Goal: Task Accomplishment & Management: Complete application form

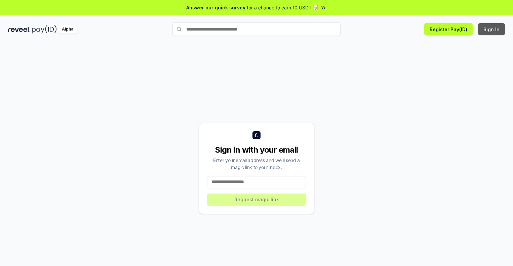
click at [492, 29] on button "Sign In" at bounding box center [491, 29] width 27 height 12
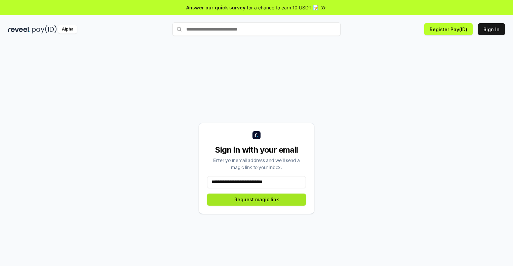
type input "**********"
click at [256, 200] on button "Request magic link" at bounding box center [256, 200] width 99 height 12
